Goal: Task Accomplishment & Management: Use online tool/utility

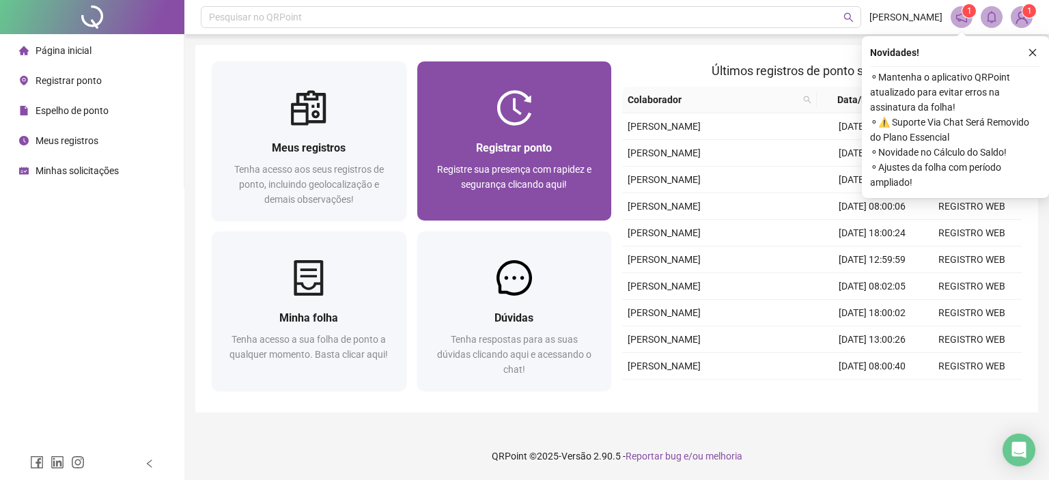
click at [525, 142] on span "Registrar ponto" at bounding box center [514, 147] width 76 height 13
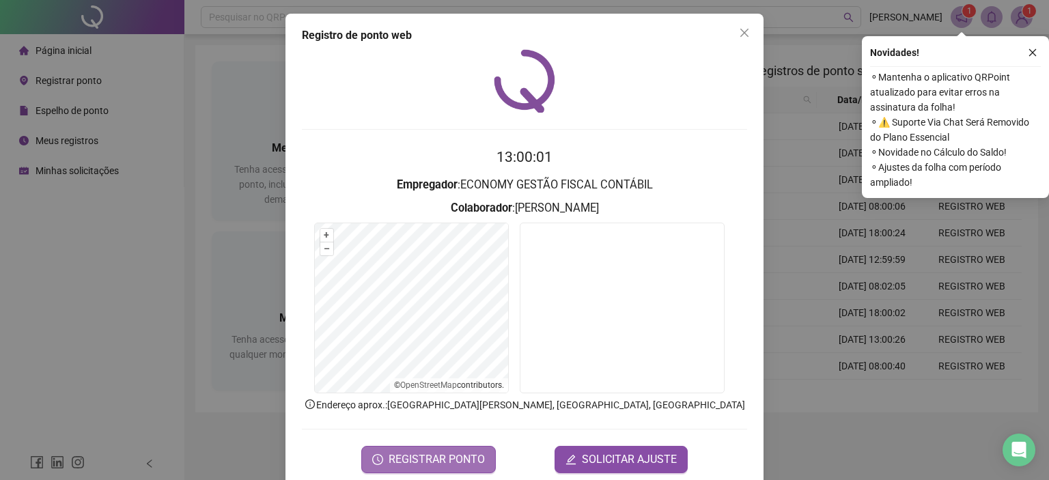
click at [453, 457] on span "REGISTRAR PONTO" at bounding box center [436, 459] width 96 height 16
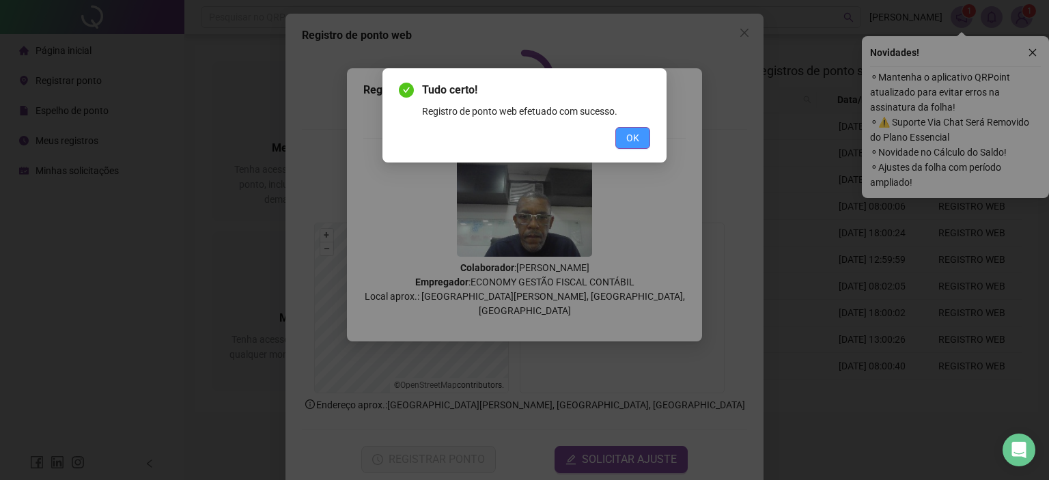
click at [634, 137] on span "OK" at bounding box center [632, 137] width 13 height 15
